Goal: Task Accomplishment & Management: Use online tool/utility

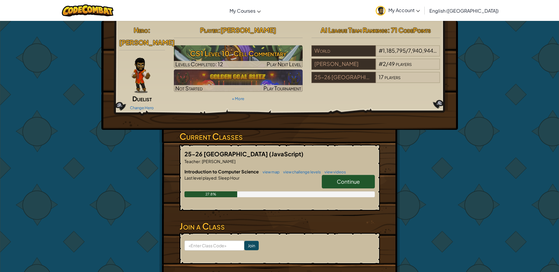
click at [361, 175] on link "Continue" at bounding box center [348, 182] width 53 height 14
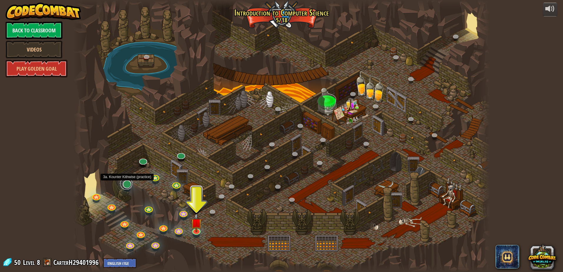
click at [127, 185] on link at bounding box center [126, 184] width 12 height 12
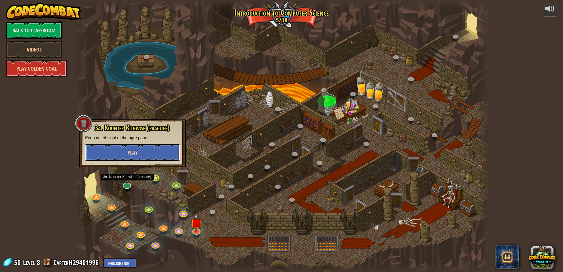
click at [144, 150] on button "Play" at bounding box center [132, 153] width 95 height 18
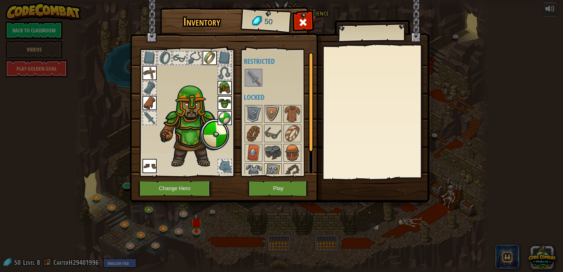
scroll to position [27, 0]
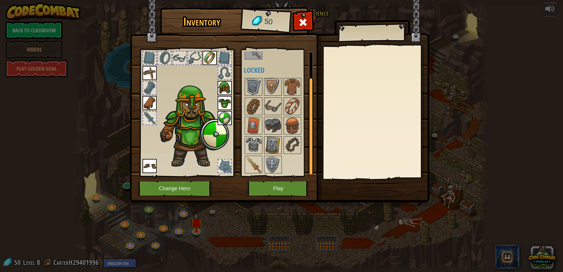
click at [271, 143] on img at bounding box center [273, 145] width 16 height 16
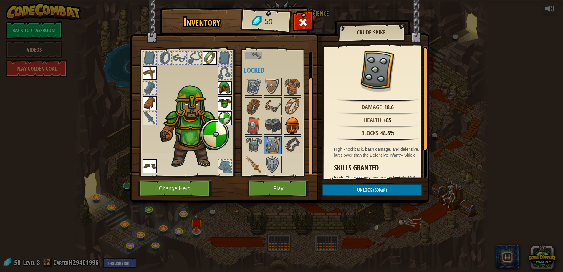
click at [291, 126] on img at bounding box center [292, 126] width 16 height 16
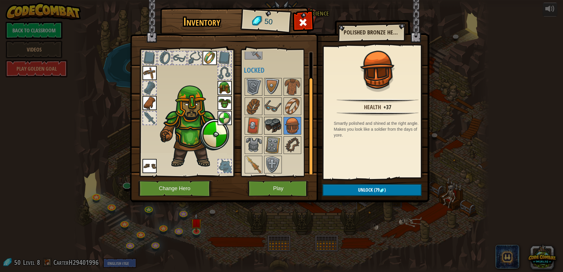
click at [276, 128] on img at bounding box center [273, 126] width 16 height 16
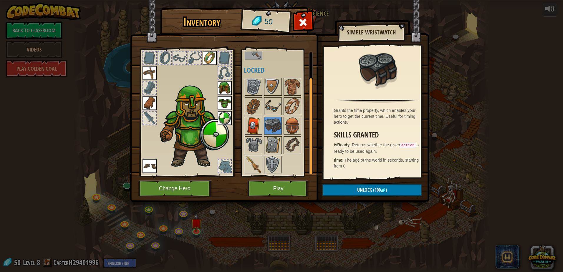
click at [254, 123] on img at bounding box center [253, 126] width 16 height 16
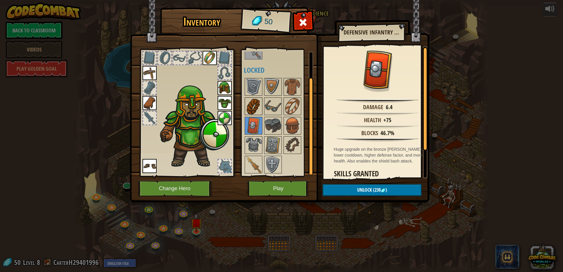
click at [257, 109] on img at bounding box center [253, 106] width 16 height 16
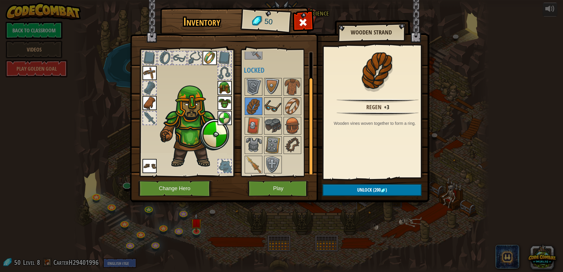
click at [267, 100] on img at bounding box center [273, 106] width 16 height 16
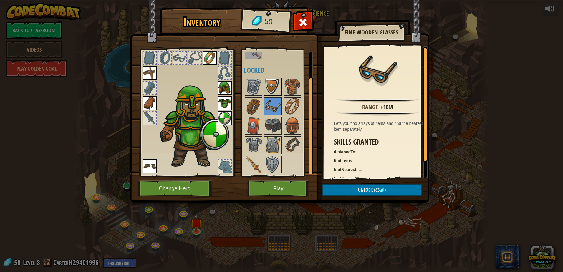
click at [268, 87] on img at bounding box center [273, 87] width 16 height 16
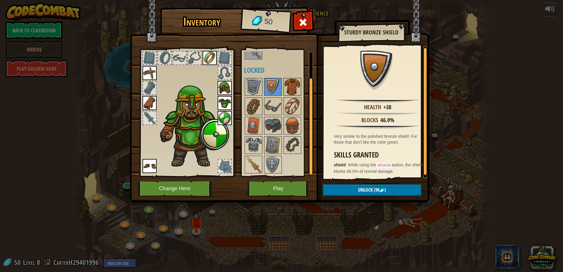
click at [291, 84] on img at bounding box center [292, 87] width 16 height 16
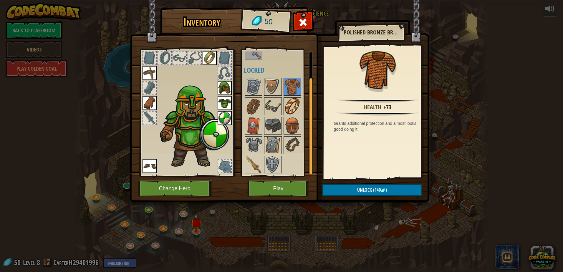
click at [286, 108] on img at bounding box center [292, 106] width 16 height 16
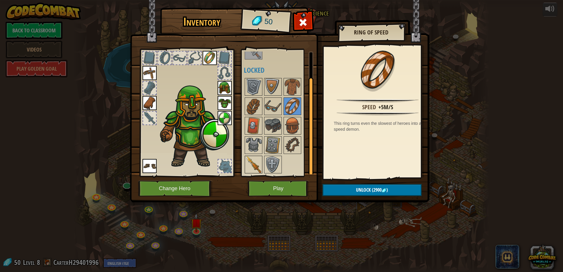
click at [246, 165] on img at bounding box center [253, 164] width 16 height 16
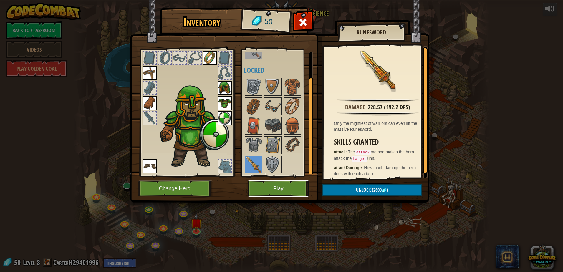
click at [287, 193] on button "Play" at bounding box center [279, 189] width 62 height 16
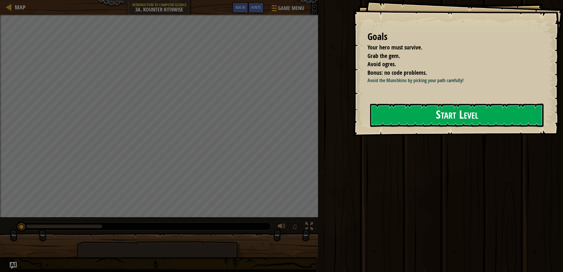
click at [407, 118] on button "Start Level" at bounding box center [456, 115] width 173 height 23
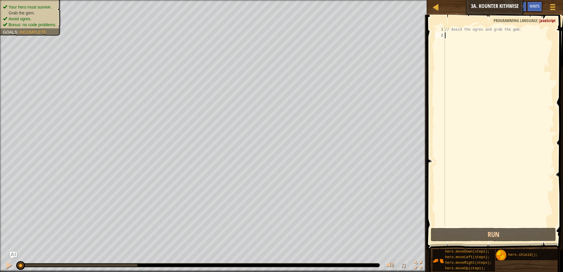
type textarea "h"
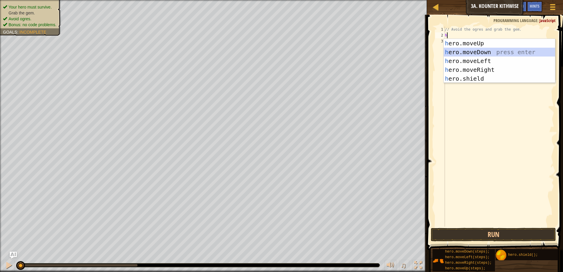
click at [483, 51] on div "h ero.moveUp press enter h ero.moveDown press enter h ero.moveLeft press enter …" at bounding box center [499, 70] width 111 height 62
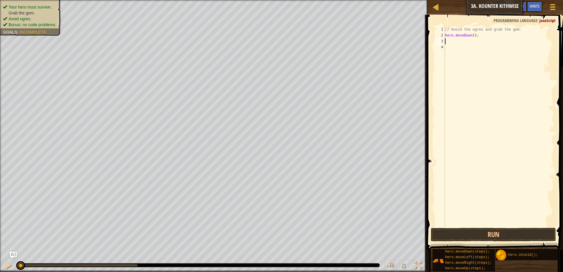
type textarea "h"
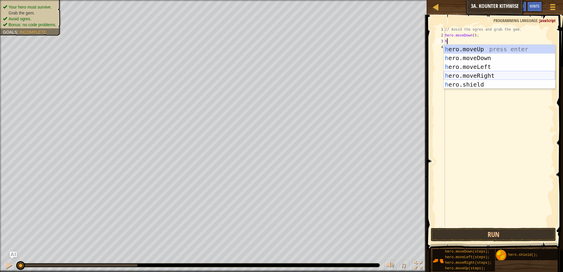
click at [477, 75] on div "h ero.moveUp press enter h ero.moveDown press enter h ero.moveLeft press enter …" at bounding box center [499, 76] width 111 height 62
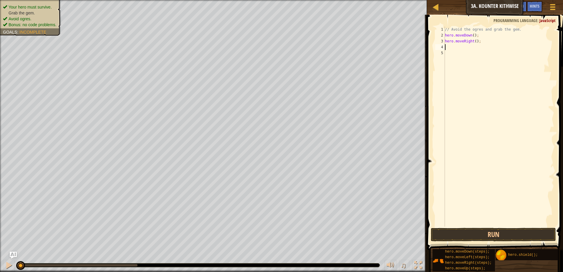
click at [473, 41] on div "// Avoid the ogres and grab the gem. hero . moveDown ( ) ; hero . moveRight ( )…" at bounding box center [499, 133] width 110 height 212
click at [497, 235] on button "Run" at bounding box center [493, 235] width 125 height 14
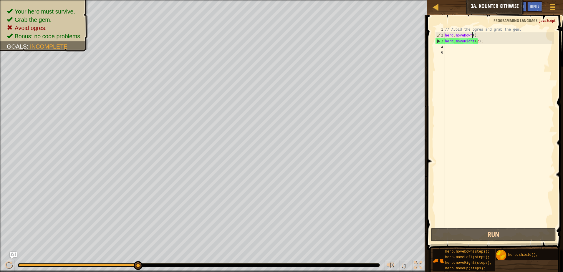
click at [472, 34] on div "// Avoid the ogres and grab the gem. hero . moveDown ( ) ; hero . moveRight ( 2…" at bounding box center [499, 133] width 110 height 212
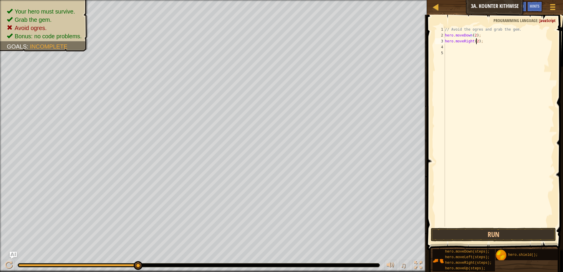
click at [475, 43] on div "// Avoid the ogres and grab the gem. hero . moveDown ( 2 ) ; hero . moveRight (…" at bounding box center [499, 133] width 110 height 212
type textarea "hero.moveRight();"
click at [462, 51] on div "// Avoid the ogres and grab the gem. hero . moveDown ( 2 ) ; hero . moveRight (…" at bounding box center [499, 133] width 110 height 212
click at [458, 46] on div "// Avoid the ogres and grab the gem. hero . moveDown ( 2 ) ; hero . moveRight (…" at bounding box center [499, 133] width 110 height 212
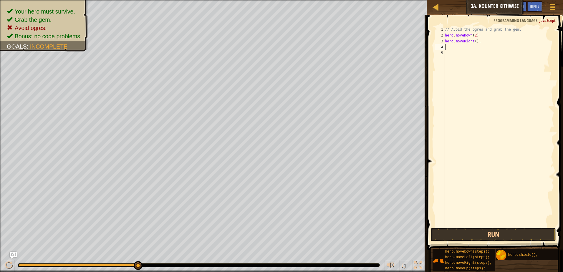
type textarea "h"
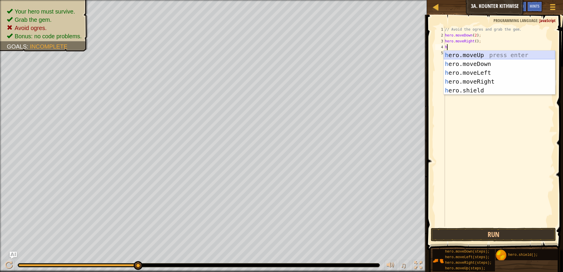
click at [463, 55] on div "h ero.moveUp press enter h ero.moveDown press enter h ero.moveLeft press enter …" at bounding box center [499, 82] width 111 height 62
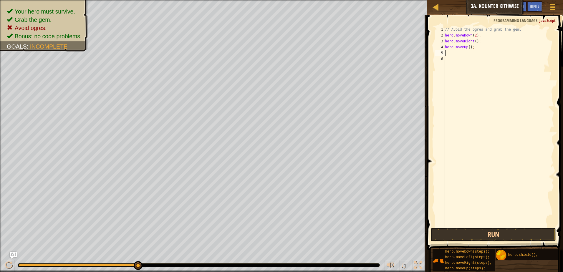
type textarea "h"
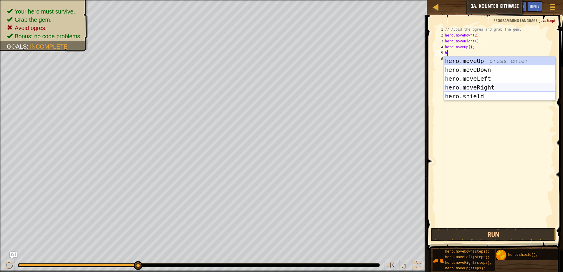
click at [456, 85] on div "h ero.moveUp press enter h ero.moveDown press enter h ero.moveLeft press enter …" at bounding box center [499, 88] width 111 height 62
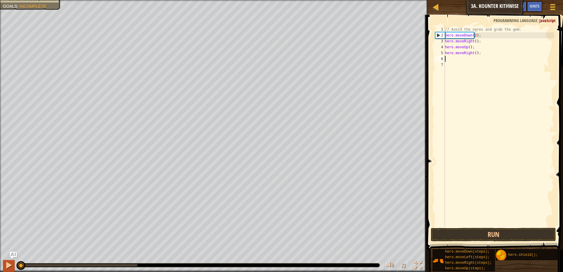
drag, startPoint x: 138, startPoint y: 263, endPoint x: 6, endPoint y: 265, distance: 132.0
click at [6, 265] on div "♫" at bounding box center [213, 264] width 427 height 18
click at [454, 241] on button "Run" at bounding box center [493, 235] width 125 height 14
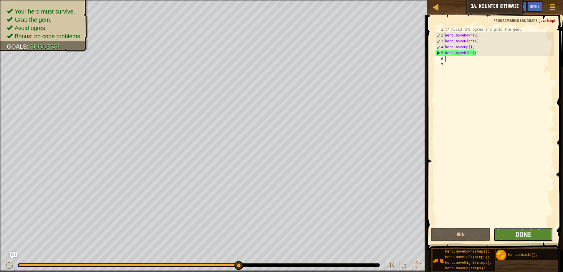
click at [511, 234] on button "Done" at bounding box center [524, 235] width 60 height 14
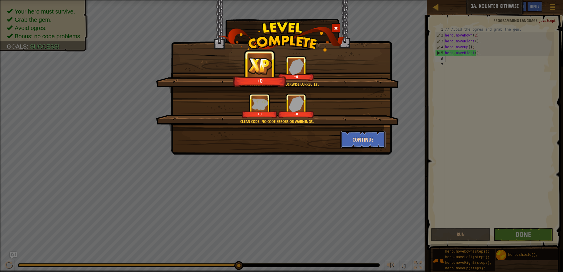
click at [351, 139] on button "Continue" at bounding box center [363, 140] width 46 height 18
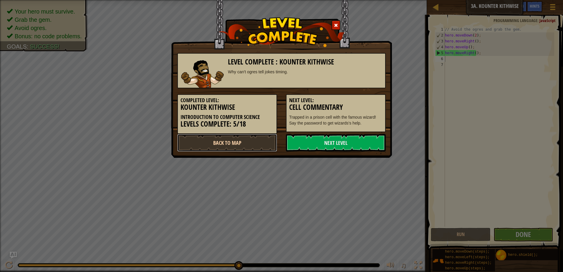
click at [254, 142] on link "Back to Map" at bounding box center [227, 143] width 100 height 18
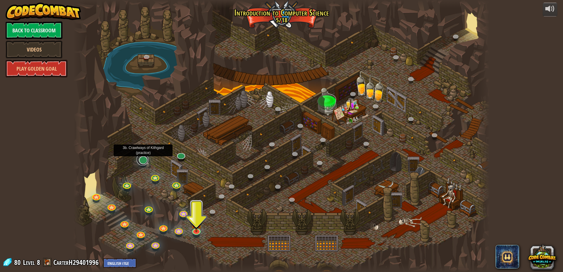
click at [140, 158] on link at bounding box center [143, 160] width 12 height 12
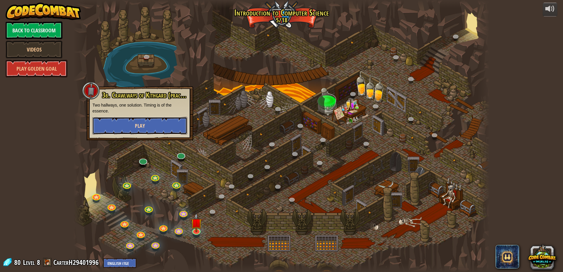
click at [171, 125] on button "Play" at bounding box center [139, 126] width 95 height 18
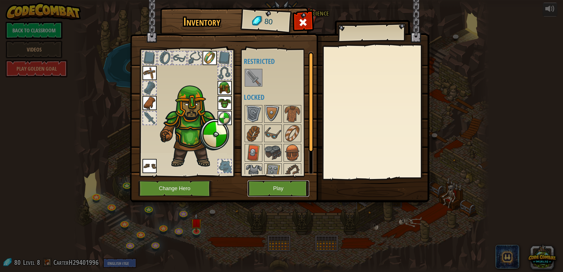
click at [264, 191] on button "Play" at bounding box center [279, 189] width 62 height 16
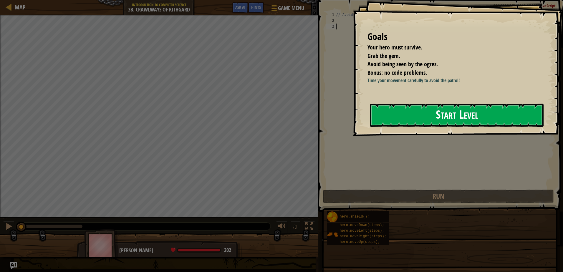
click at [487, 127] on button "Start Level" at bounding box center [456, 115] width 173 height 23
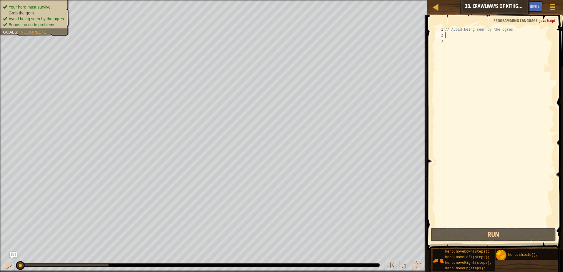
click at [458, 37] on div "// Avoid being seen by the ogres." at bounding box center [499, 133] width 110 height 212
click at [453, 41] on div "// Avoid being seen by the ogres." at bounding box center [499, 133] width 110 height 212
click at [452, 36] on div "// Avoid being seen by the ogres." at bounding box center [499, 133] width 110 height 212
type textarea "h"
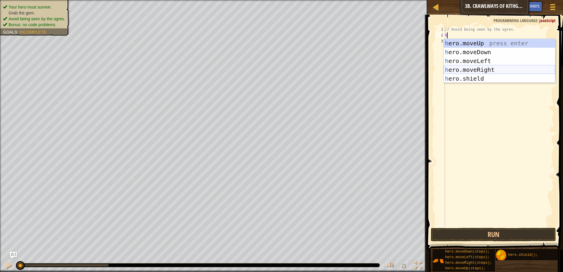
click at [487, 68] on div "h ero.moveUp press enter h ero.moveDown press enter h ero.moveLeft press enter …" at bounding box center [499, 70] width 111 height 62
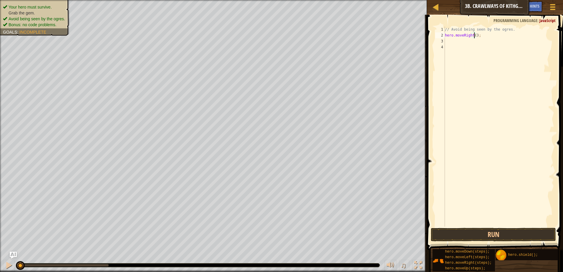
click at [474, 35] on div "// Avoid being seen by the ogres. hero . moveRight ( ) ;" at bounding box center [499, 133] width 110 height 212
click at [475, 240] on button "Run" at bounding box center [493, 235] width 125 height 14
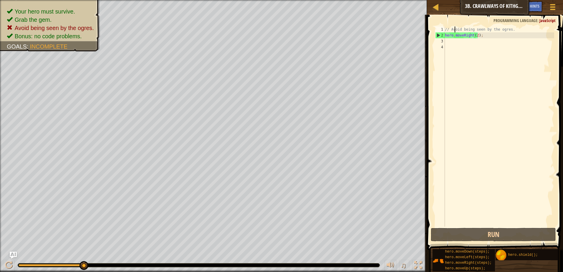
click at [455, 28] on div "// Avoid being seen by the ogres. hero . moveRight ( 2 ) ;" at bounding box center [499, 133] width 110 height 212
click at [444, 28] on div "1" at bounding box center [440, 30] width 10 height 6
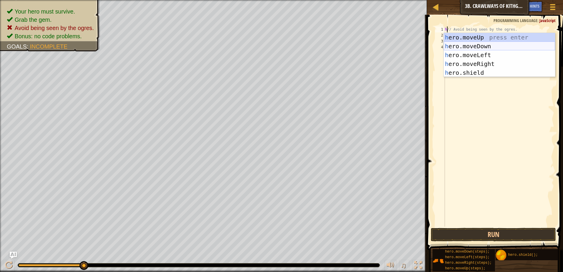
click at [467, 47] on div "h ero.moveUp press enter h ero.moveDown press enter h ero.moveLeft press enter …" at bounding box center [499, 64] width 111 height 62
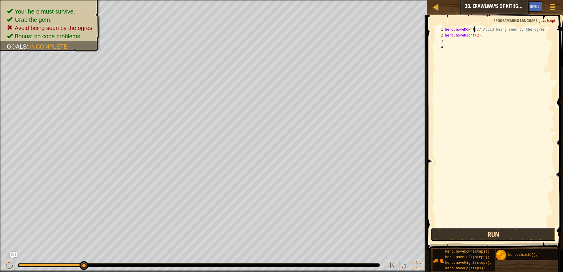
click at [445, 236] on button "Run" at bounding box center [493, 235] width 125 height 14
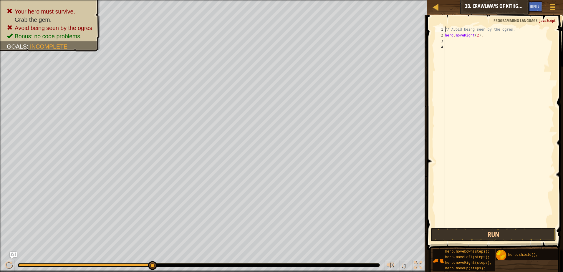
click at [475, 35] on div "// Avoid being seen by the ogres. hero . moveRight ( 2 ) ;" at bounding box center [499, 133] width 110 height 212
type textarea "hero.moveRight();"
click at [454, 42] on div "// Avoid being seen by the ogres. hero . moveRight ( ) ;" at bounding box center [499, 133] width 110 height 212
type textarea "h"
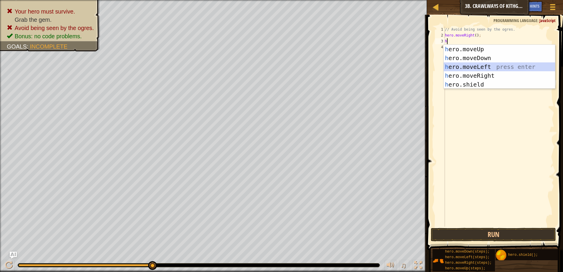
click at [467, 66] on div "h ero.moveUp press enter h ero.moveDown press enter h ero.moveLeft press enter …" at bounding box center [499, 76] width 111 height 62
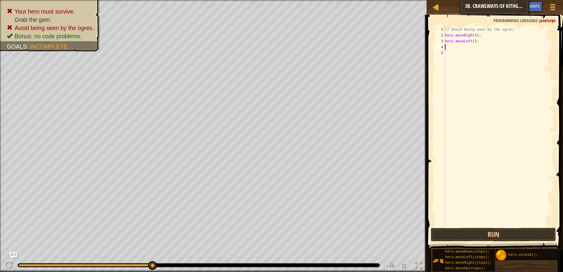
type textarea "h"
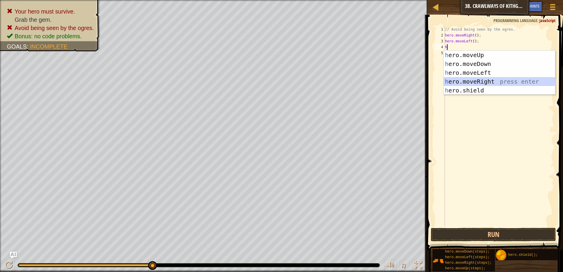
click at [475, 81] on div "h ero.moveUp press enter h ero.moveDown press enter h ero.moveLeft press enter …" at bounding box center [499, 82] width 111 height 62
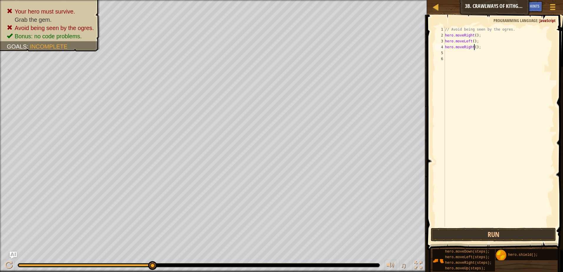
click at [474, 49] on div "// Avoid being seen by the ogres. hero . moveRight ( ) ; hero . moveLeft ( ) ; …" at bounding box center [499, 133] width 110 height 212
type textarea "hero.moveRight(2);"
click at [476, 238] on button "Run" at bounding box center [493, 235] width 125 height 14
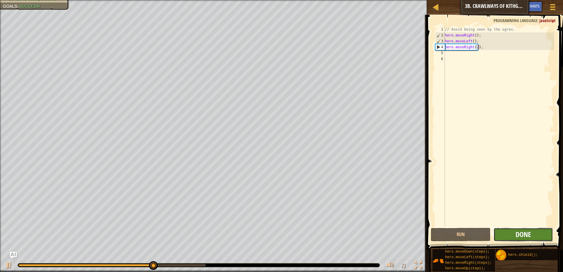
click at [526, 230] on span "Done" at bounding box center [523, 234] width 15 height 9
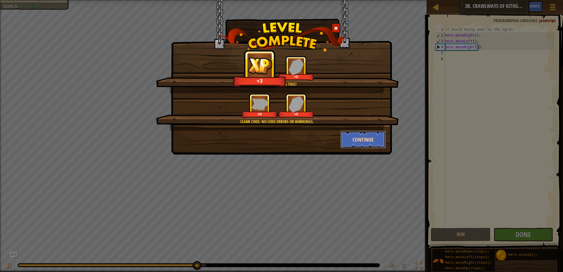
click at [371, 139] on button "Continue" at bounding box center [363, 140] width 46 height 18
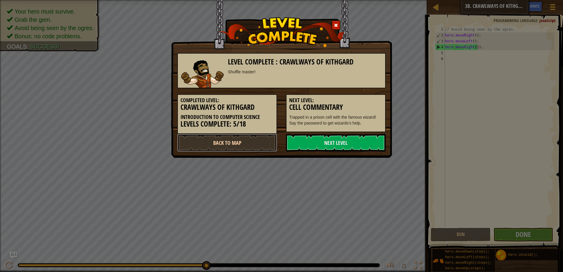
click at [241, 142] on link "Back to Map" at bounding box center [227, 143] width 100 height 18
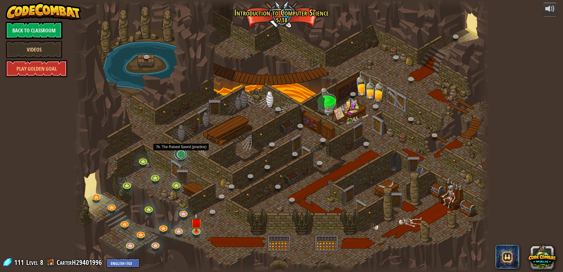
click at [185, 154] on link at bounding box center [181, 154] width 12 height 12
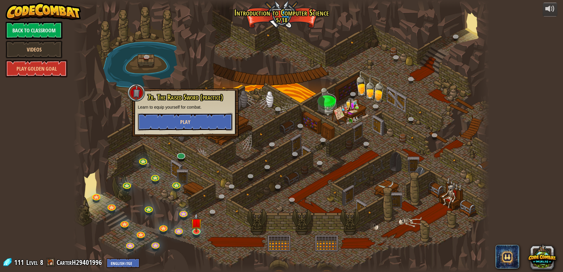
click at [196, 120] on button "Play" at bounding box center [185, 122] width 95 height 18
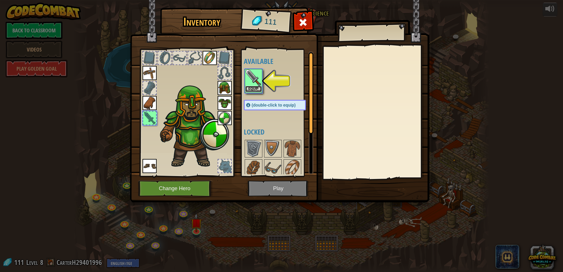
click at [256, 90] on button "Equip" at bounding box center [253, 89] width 16 height 6
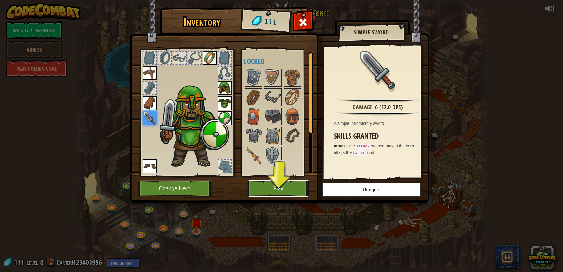
click at [295, 190] on button "Play" at bounding box center [279, 189] width 62 height 16
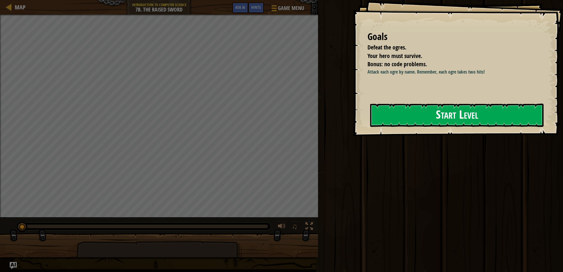
click at [419, 118] on button "Start Level" at bounding box center [456, 115] width 173 height 23
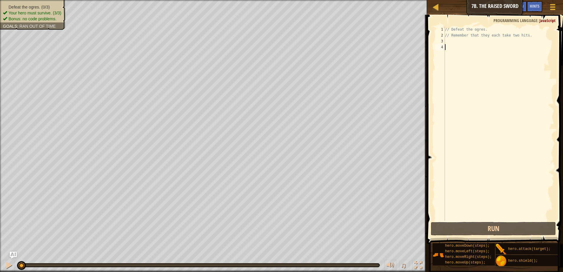
scroll to position [3, 0]
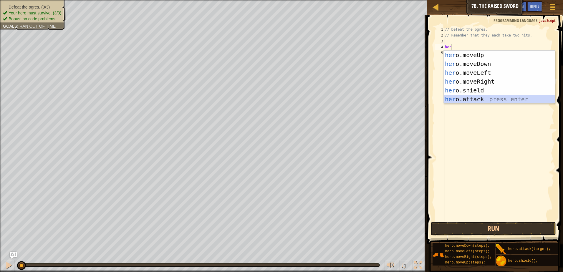
click at [480, 98] on div "her o.moveUp press enter her o.moveDown press enter her o.moveLeft press enter …" at bounding box center [499, 86] width 111 height 71
type textarea "hero.attack("Enemy Name");"
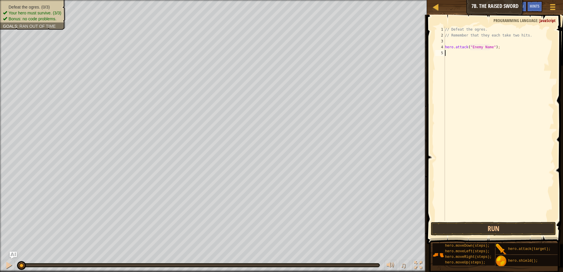
click at [448, 56] on div "// Defeat the ogres. // Remember that they each take two hits. hero . attack ( …" at bounding box center [499, 130] width 110 height 206
type textarea "h"
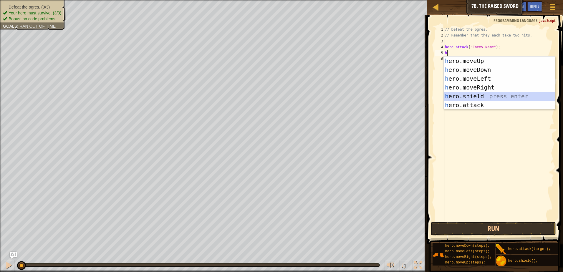
click at [467, 96] on div "h ero.moveUp press enter h ero.moveDown press enter h ero.moveLeft press enter …" at bounding box center [499, 92] width 111 height 71
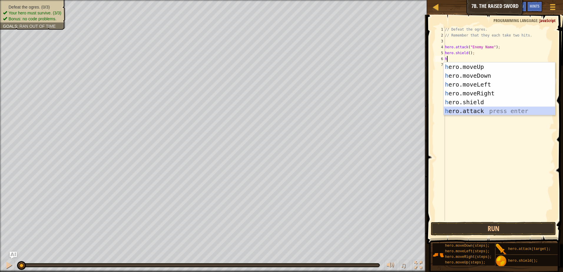
click at [471, 110] on div "h ero.moveUp press enter h ero.moveDown press enter h ero.moveLeft press enter …" at bounding box center [499, 97] width 111 height 71
type textarea "hero.attack("Enemy Name");"
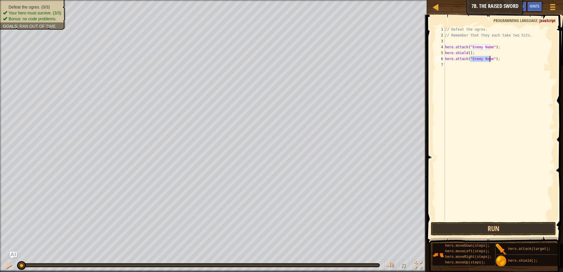
click at [446, 66] on div "// Defeat the ogres. // Remember that they each take two hits. hero . attack ( …" at bounding box center [499, 130] width 110 height 206
type textarea "h"
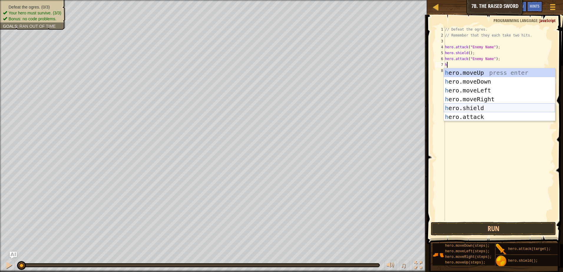
click at [464, 105] on div "h ero.moveUp press enter h ero.moveDown press enter h ero.moveLeft press enter …" at bounding box center [499, 103] width 111 height 71
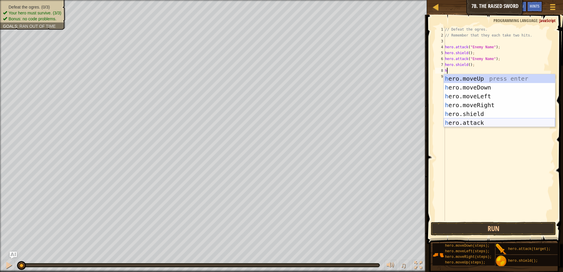
drag, startPoint x: 468, startPoint y: 125, endPoint x: 467, endPoint y: 121, distance: 3.6
click at [468, 124] on div "h ero.moveUp press enter h ero.moveDown press enter h ero.moveLeft press enter …" at bounding box center [499, 109] width 111 height 71
type textarea "hero.attack("Enemy Name");"
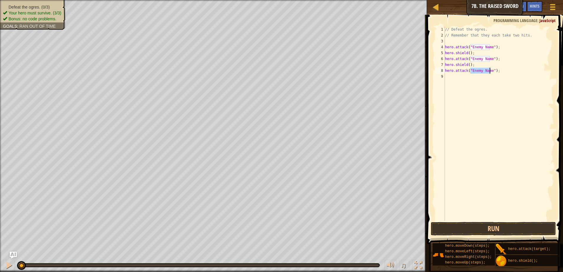
click at [447, 81] on div "// Defeat the ogres. // Remember that they each take two hits. hero . attack ( …" at bounding box center [499, 130] width 110 height 206
type textarea "h"
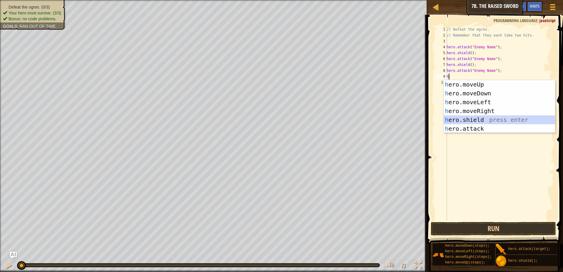
click at [468, 118] on div "h ero.moveUp press enter h ero.moveDown press enter h ero.moveLeft press enter …" at bounding box center [499, 115] width 111 height 71
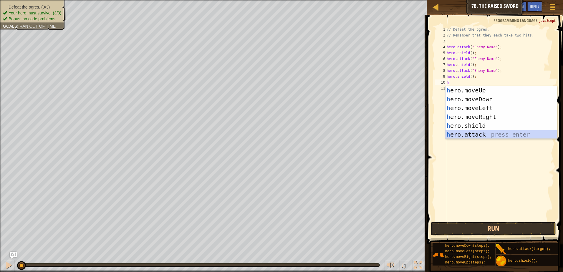
click at [473, 135] on div "h ero.moveUp press enter h ero.moveDown press enter h ero.moveLeft press enter …" at bounding box center [501, 121] width 111 height 71
type textarea "hero.attack("Enemy Name");"
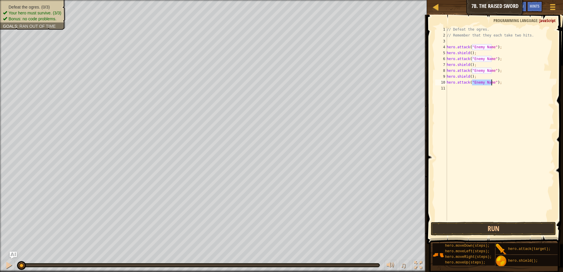
click at [458, 92] on div "// Defeat the ogres. // Remember that they each take two hits. hero . attack ( …" at bounding box center [500, 130] width 109 height 206
type textarea "h"
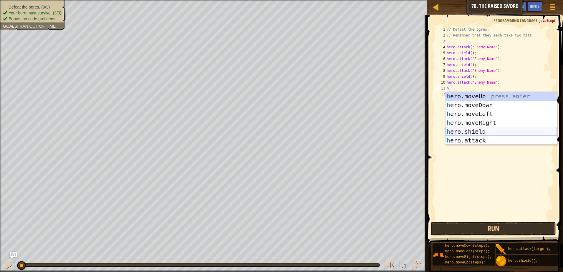
click at [472, 133] on div "h ero.moveUp press enter h ero.moveDown press enter h ero.moveLeft press enter …" at bounding box center [501, 127] width 111 height 71
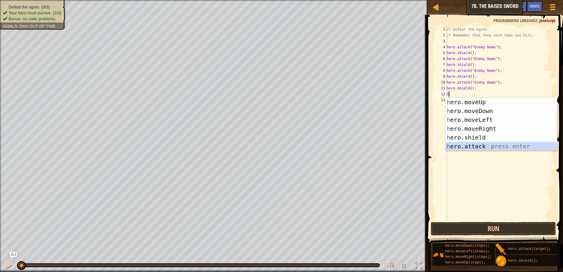
click at [472, 146] on div "h ero.moveUp press enter h ero.moveDown press enter h ero.moveLeft press enter …" at bounding box center [501, 133] width 111 height 71
type textarea "hero.attack("Enemy Name");"
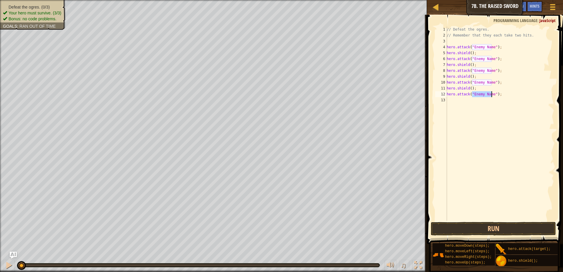
click at [450, 104] on div "// Defeat the ogres. // Remember that they each take two hits. hero . attack ( …" at bounding box center [500, 130] width 109 height 206
type textarea "h"
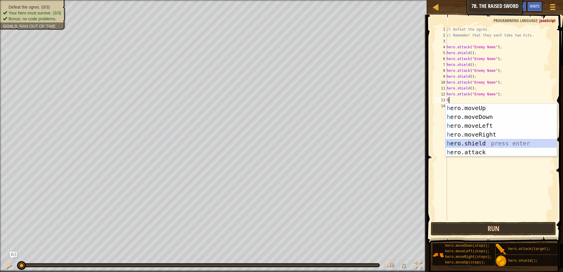
click at [470, 143] on div "h ero.moveUp press enter h ero.moveDown press enter h ero.moveLeft press enter …" at bounding box center [501, 139] width 111 height 71
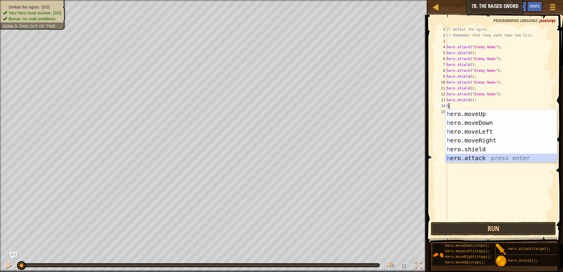
click at [474, 157] on div "h ero.moveUp press enter h ero.moveDown press enter h ero.moveLeft press enter …" at bounding box center [501, 145] width 111 height 71
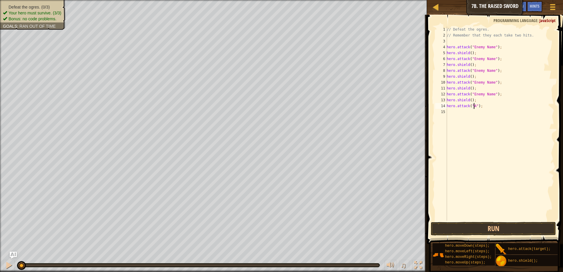
scroll to position [3, 2]
click at [486, 96] on div "// Defeat the ogres. // Remember that they each take two hits. hero . attack ( …" at bounding box center [500, 130] width 109 height 206
click at [491, 96] on div "// Defeat the ogres. // Remember that they each take two hits. hero . attack ( …" at bounding box center [500, 130] width 109 height 206
drag, startPoint x: 491, startPoint y: 83, endPoint x: 472, endPoint y: 85, distance: 18.7
click at [472, 85] on div "// Defeat the ogres. // Remember that they each take two hits. hero . attack ( …" at bounding box center [500, 130] width 109 height 206
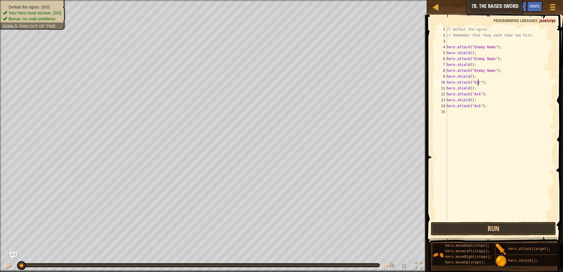
scroll to position [3, 3]
drag, startPoint x: 491, startPoint y: 73, endPoint x: 472, endPoint y: 72, distance: 18.9
click at [472, 72] on div "// Defeat the ogres. // Remember that they each take two hits. hero . attack ( …" at bounding box center [500, 130] width 109 height 206
click at [489, 59] on div "// Defeat the ogres. // Remember that they each take two hits. hero . attack ( …" at bounding box center [500, 130] width 109 height 206
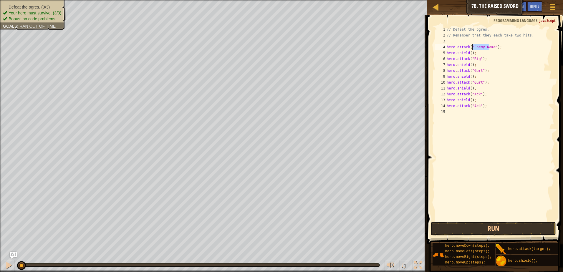
drag, startPoint x: 490, startPoint y: 47, endPoint x: 471, endPoint y: 48, distance: 19.2
click at [471, 48] on div "// Defeat the ogres. // Remember that they each take two hits. hero . attack ( …" at bounding box center [500, 130] width 109 height 206
type textarea "hero.attack("Rig");"
click at [505, 226] on button "Run" at bounding box center [493, 229] width 125 height 14
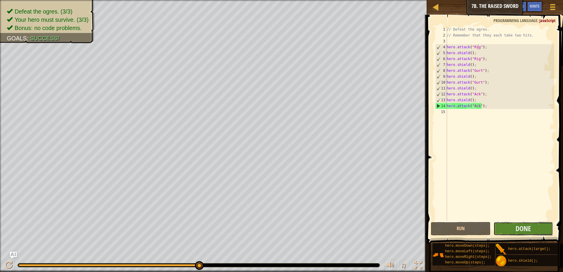
click at [507, 229] on button "Done" at bounding box center [524, 229] width 60 height 14
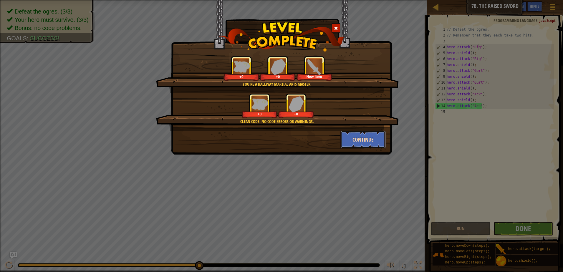
click at [356, 144] on button "Continue" at bounding box center [363, 140] width 46 height 18
